Goal: Task Accomplishment & Management: Use online tool/utility

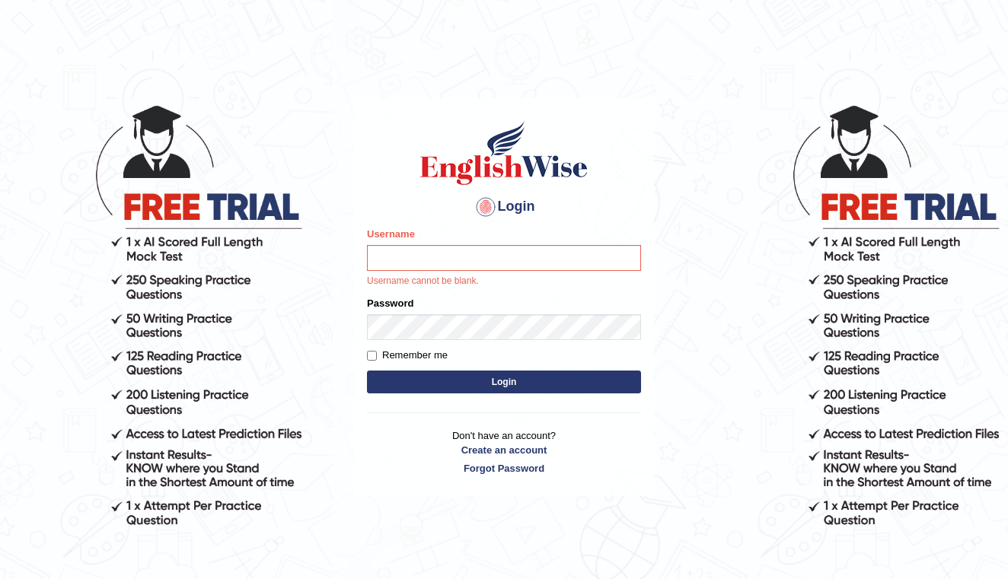
type input "shengwen"
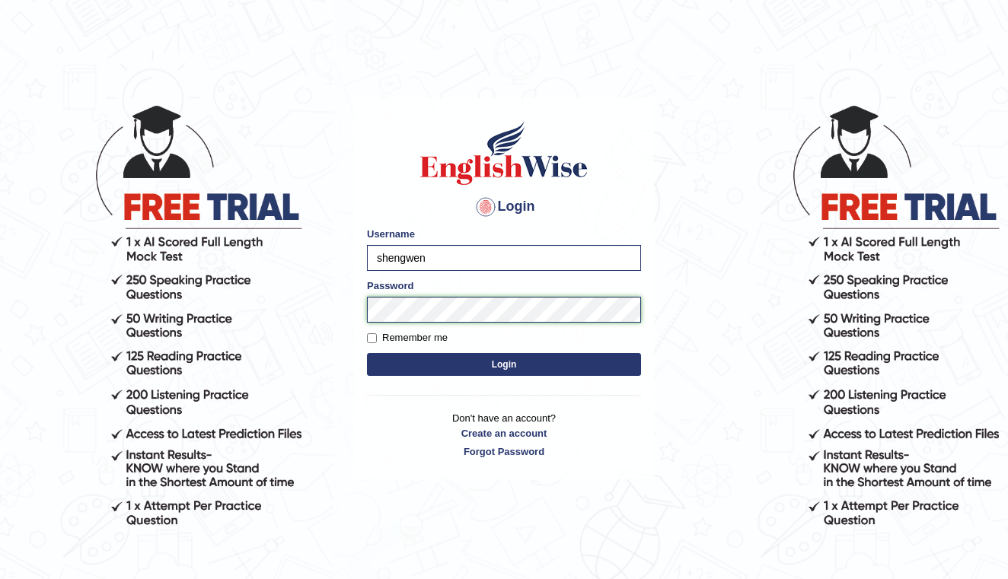
click at [504, 365] on button "Login" at bounding box center [504, 364] width 274 height 23
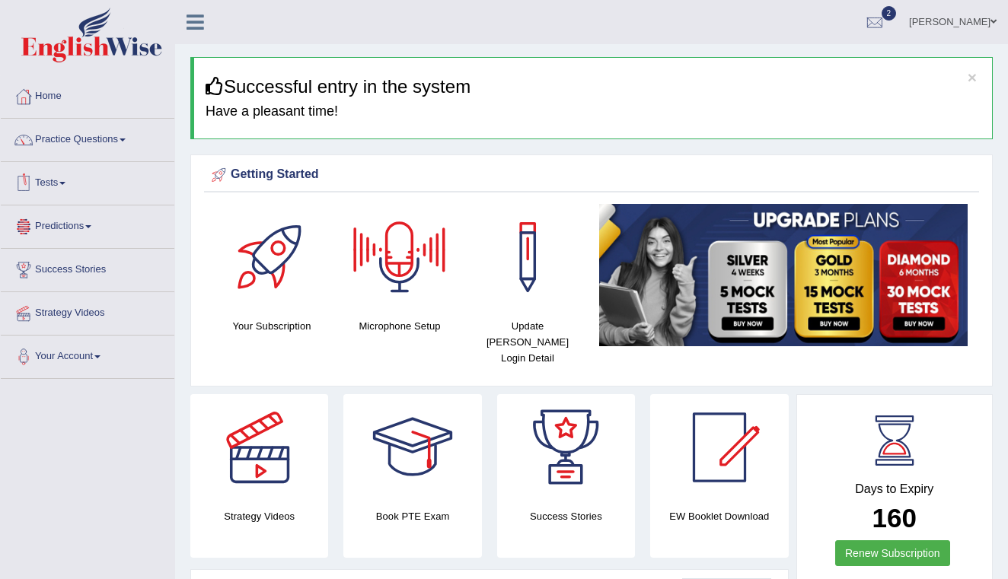
click at [65, 183] on span at bounding box center [62, 183] width 6 height 3
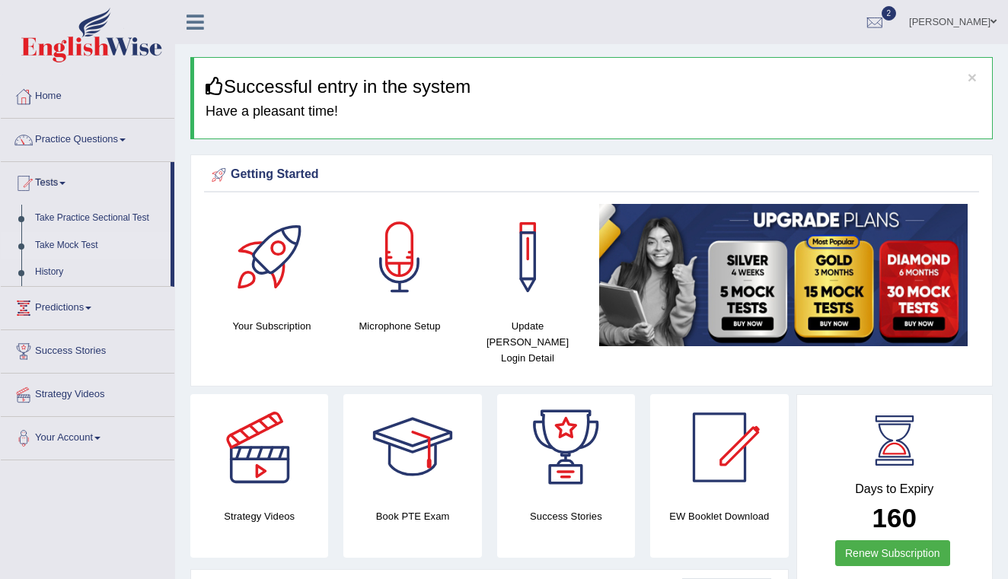
click at [74, 244] on link "Take Mock Test" at bounding box center [99, 245] width 142 height 27
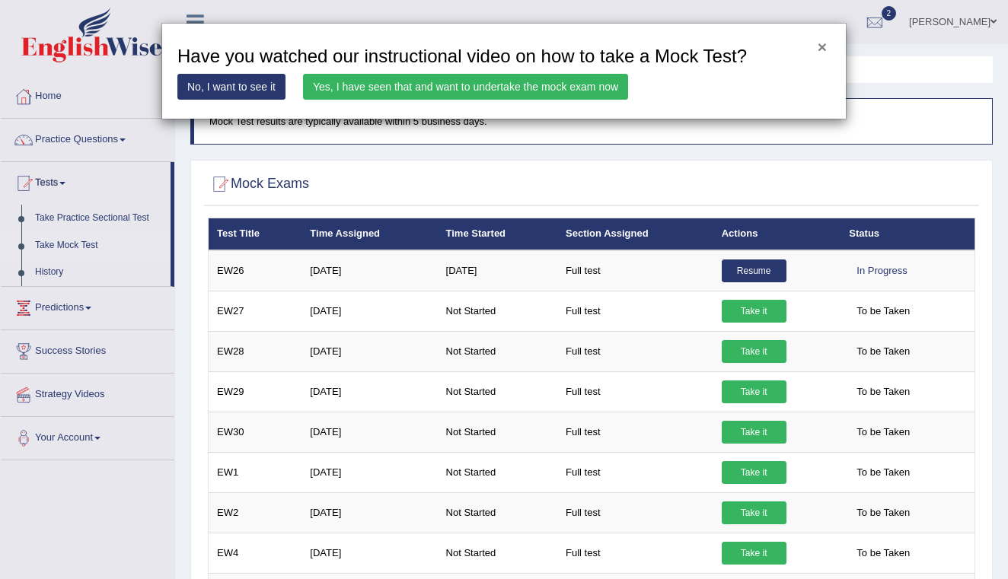
click at [823, 45] on button "×" at bounding box center [821, 47] width 9 height 16
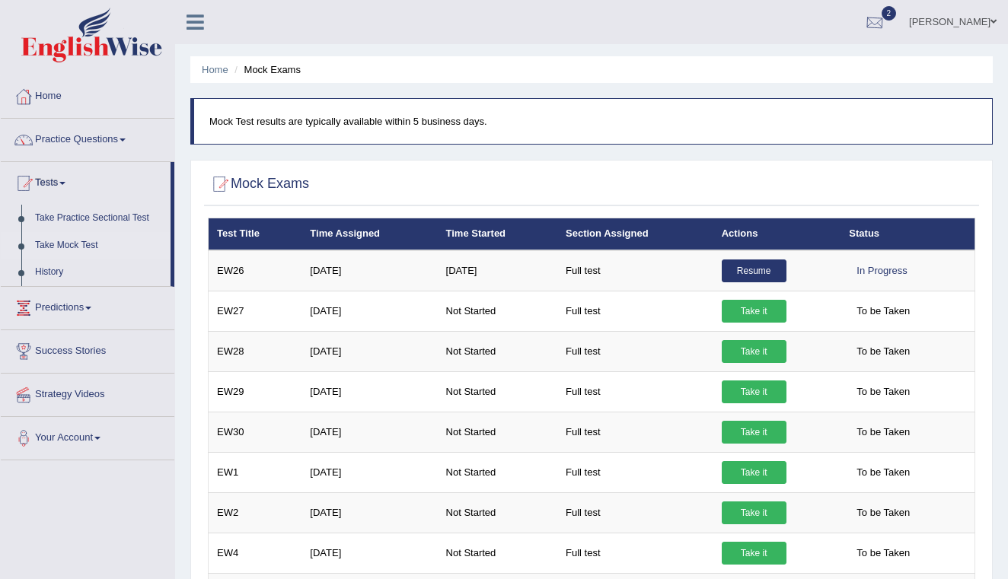
click at [879, 23] on div at bounding box center [874, 22] width 23 height 23
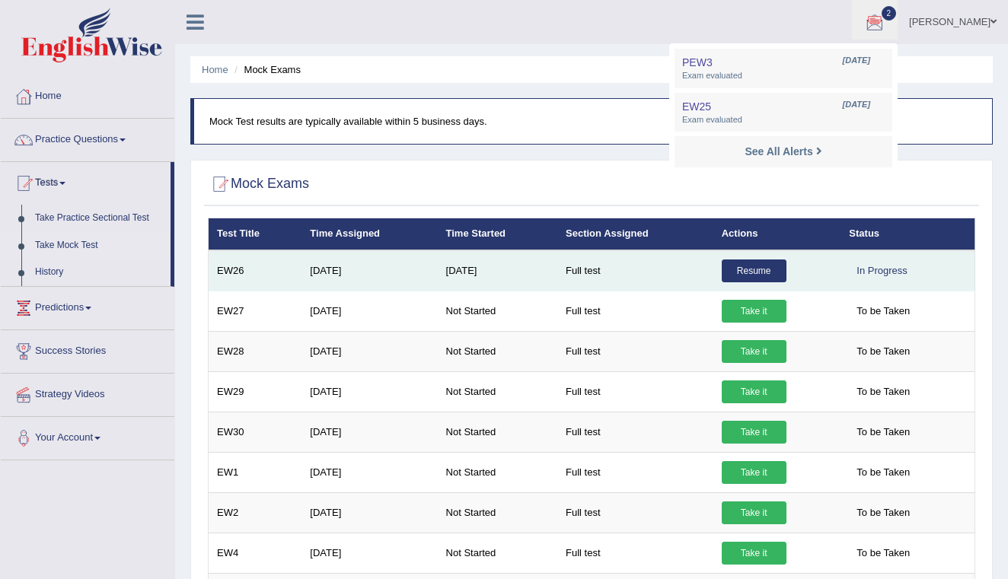
click at [690, 268] on td "Full test" at bounding box center [635, 270] width 156 height 41
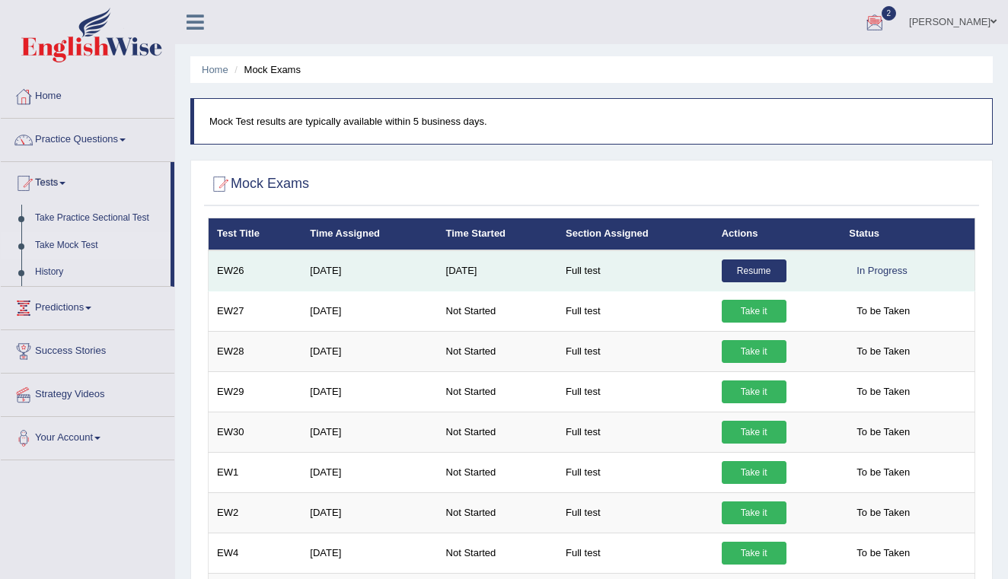
click at [746, 269] on link "Resume" at bounding box center [754, 271] width 65 height 23
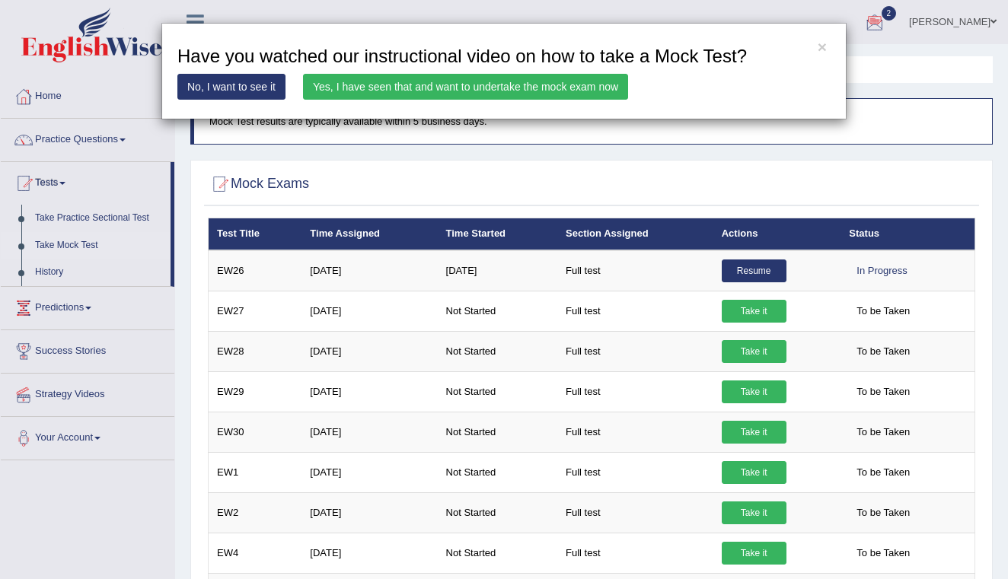
click at [541, 88] on link "Yes, I have seen that and want to undertake the mock exam now" at bounding box center [465, 87] width 325 height 26
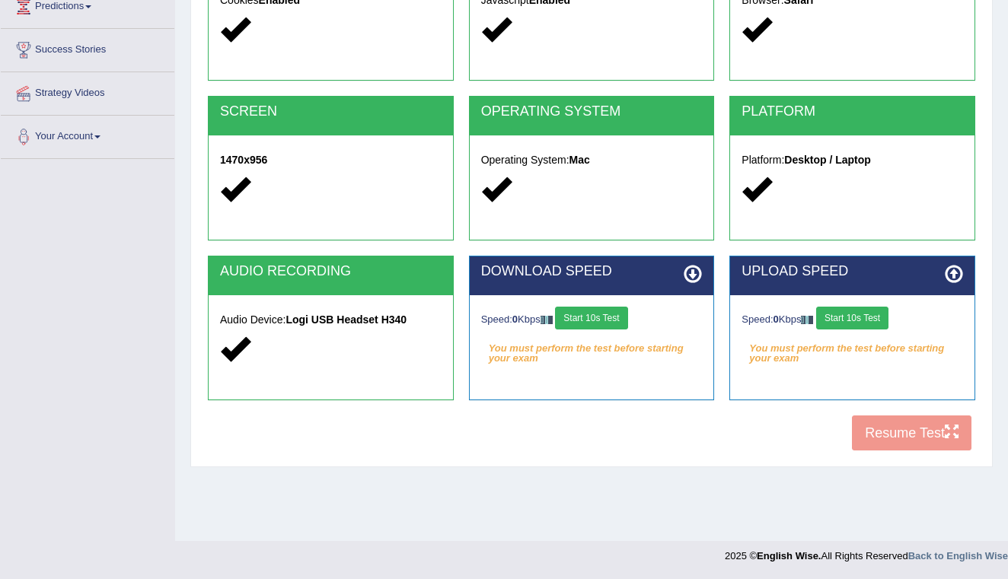
scroll to position [220, 0]
click at [611, 320] on button "Start 10s Test" at bounding box center [591, 318] width 72 height 23
click at [862, 326] on button "Start 10s Test" at bounding box center [852, 318] width 72 height 23
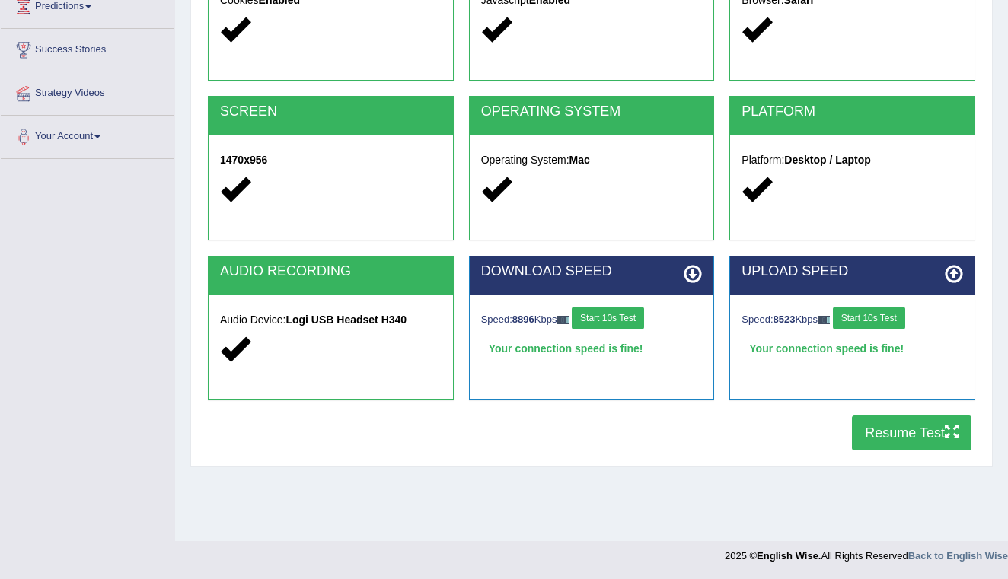
click at [884, 439] on button "Resume Test" at bounding box center [911, 433] width 119 height 35
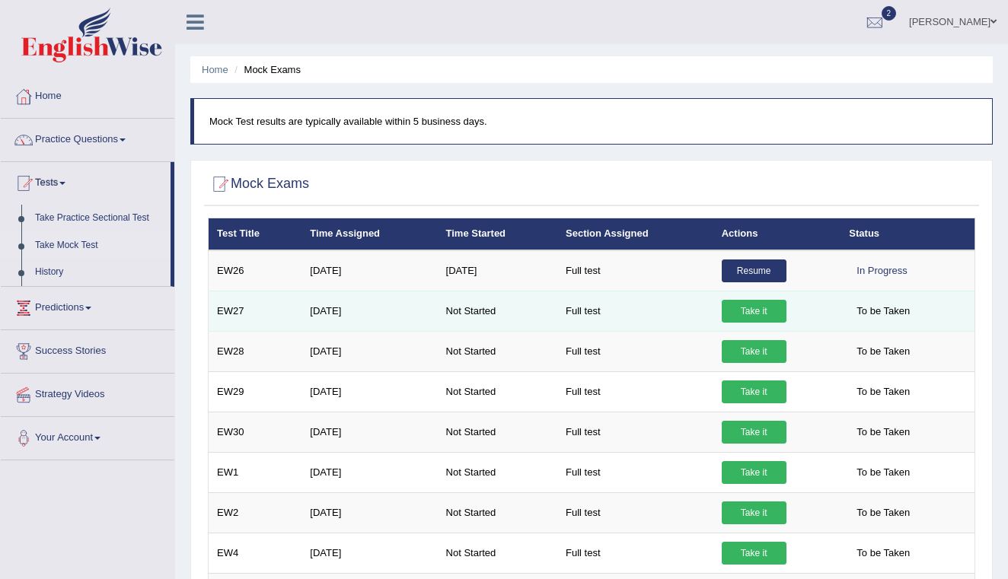
click at [766, 314] on link "Take it" at bounding box center [754, 311] width 65 height 23
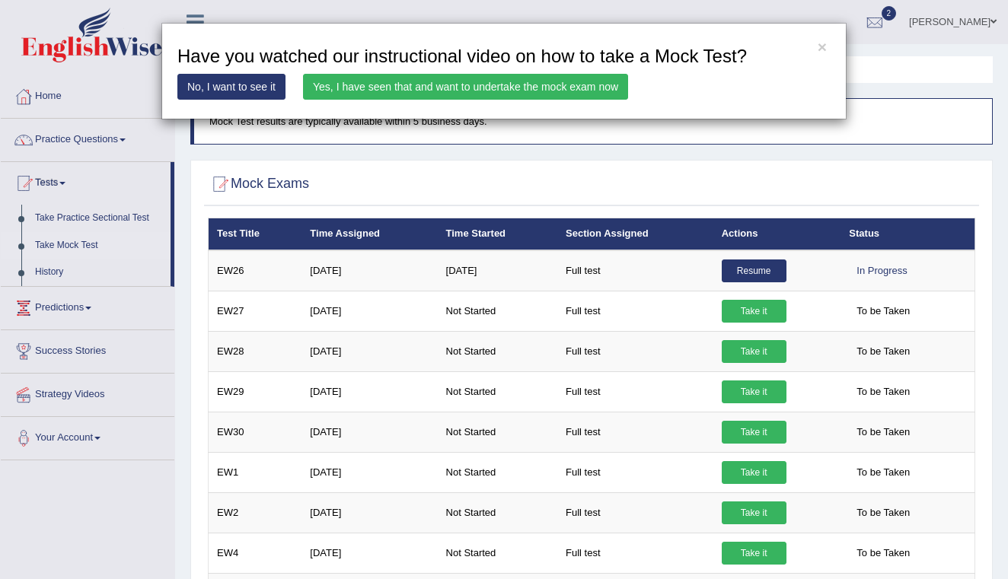
click at [594, 89] on link "Yes, I have seen that and want to undertake the mock exam now" at bounding box center [465, 87] width 325 height 26
